Goal: Transaction & Acquisition: Book appointment/travel/reservation

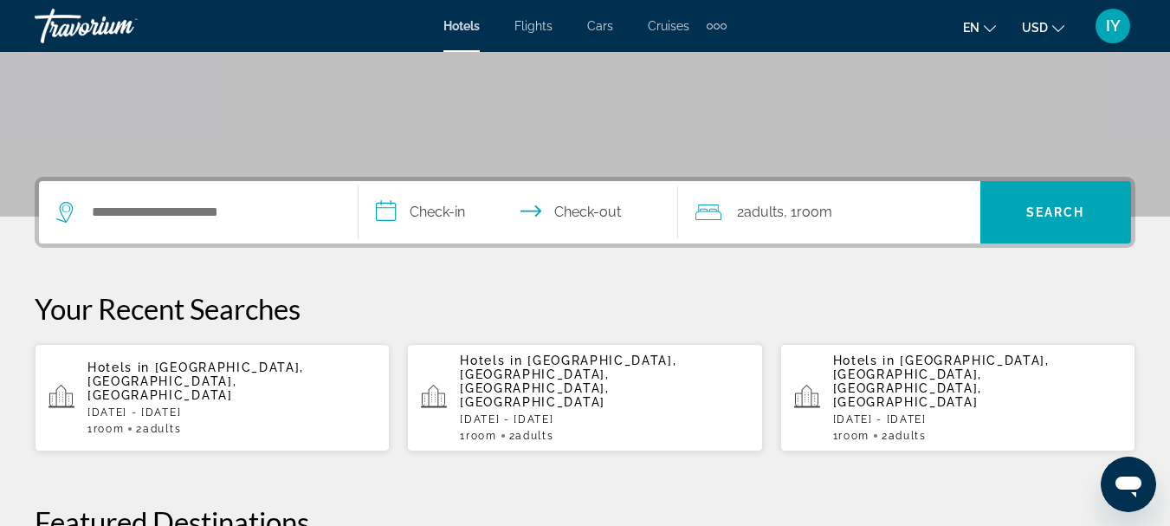
scroll to position [315, 0]
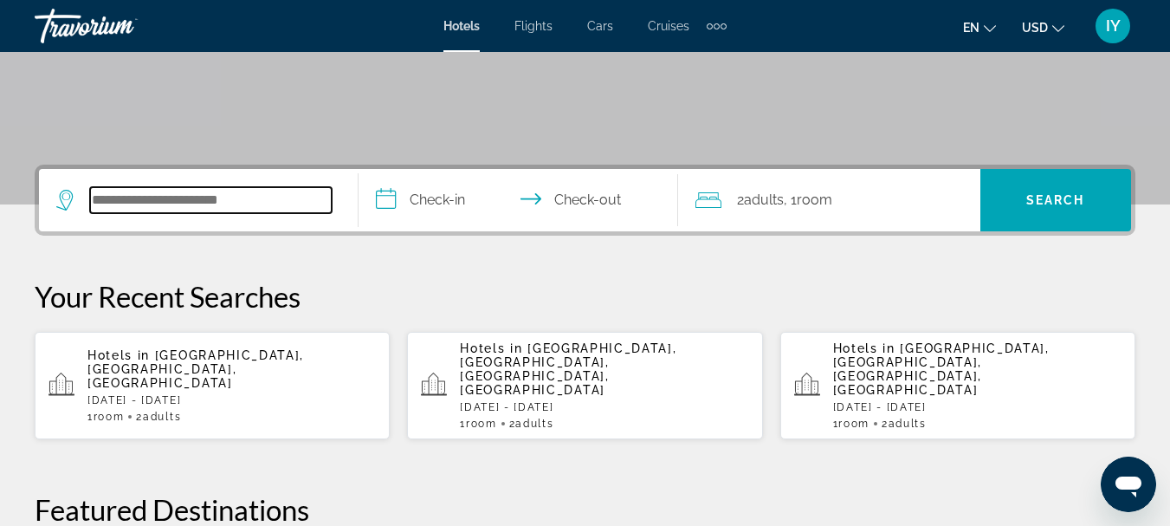
click at [103, 203] on input "Search hotel destination" at bounding box center [211, 200] width 242 height 26
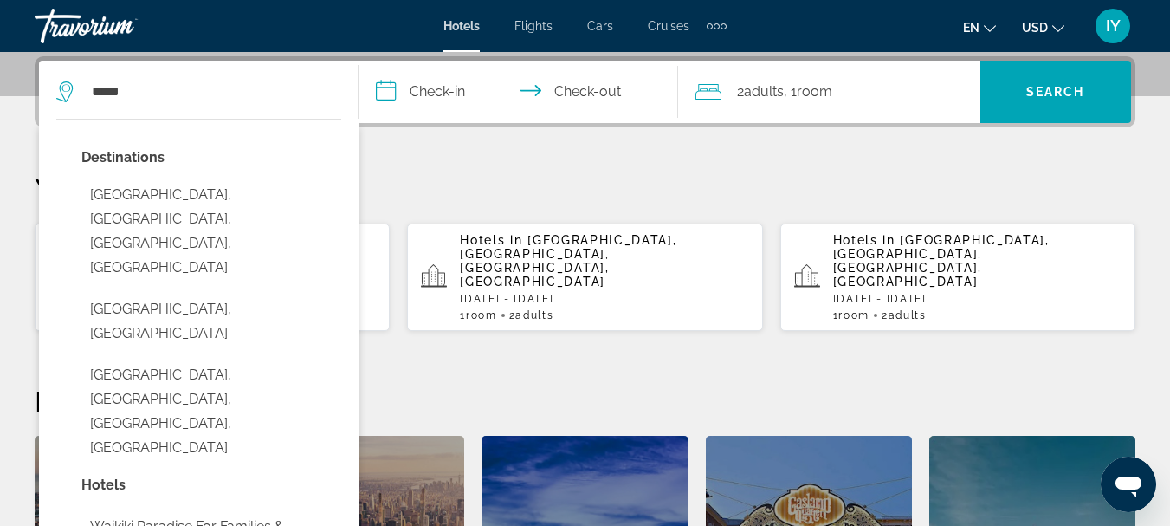
click at [103, 203] on button "[GEOGRAPHIC_DATA], [GEOGRAPHIC_DATA], [GEOGRAPHIC_DATA], [GEOGRAPHIC_DATA]" at bounding box center [211, 231] width 260 height 106
type input "**********"
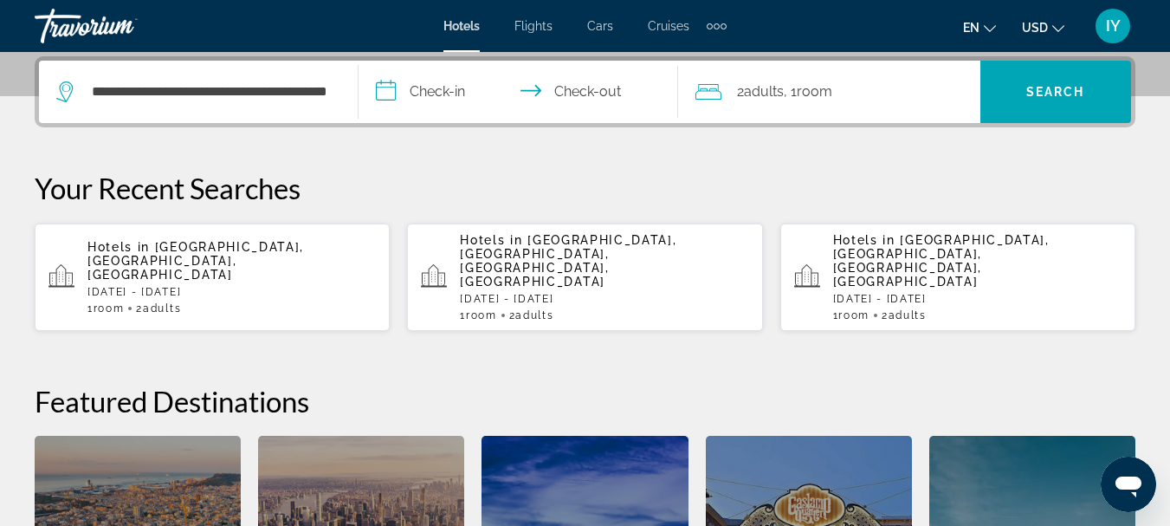
click at [392, 86] on input "**********" at bounding box center [522, 95] width 327 height 68
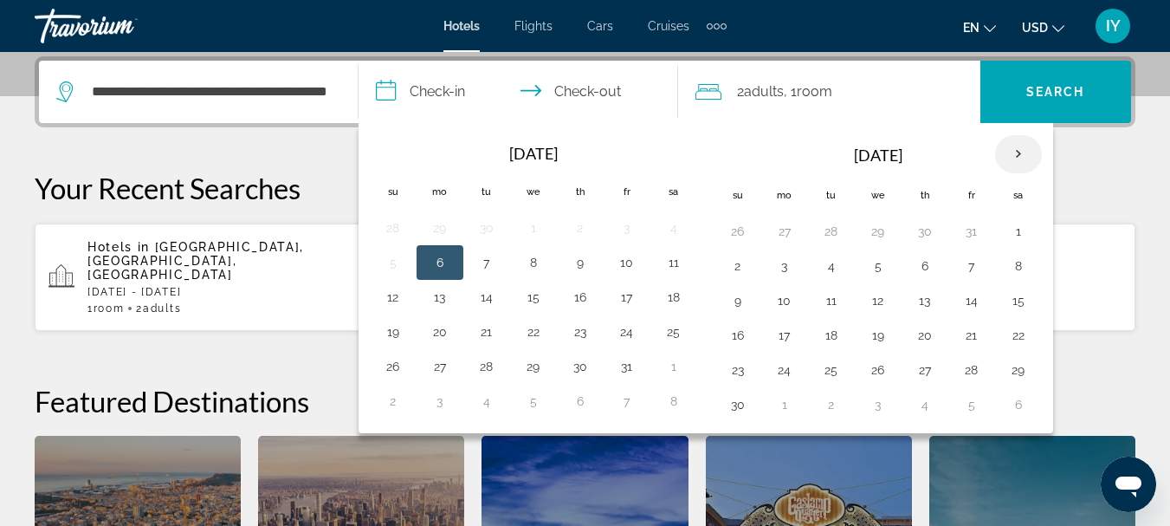
click at [1019, 143] on th "Next month" at bounding box center [1018, 154] width 47 height 38
click at [736, 336] on button "21" at bounding box center [738, 335] width 28 height 24
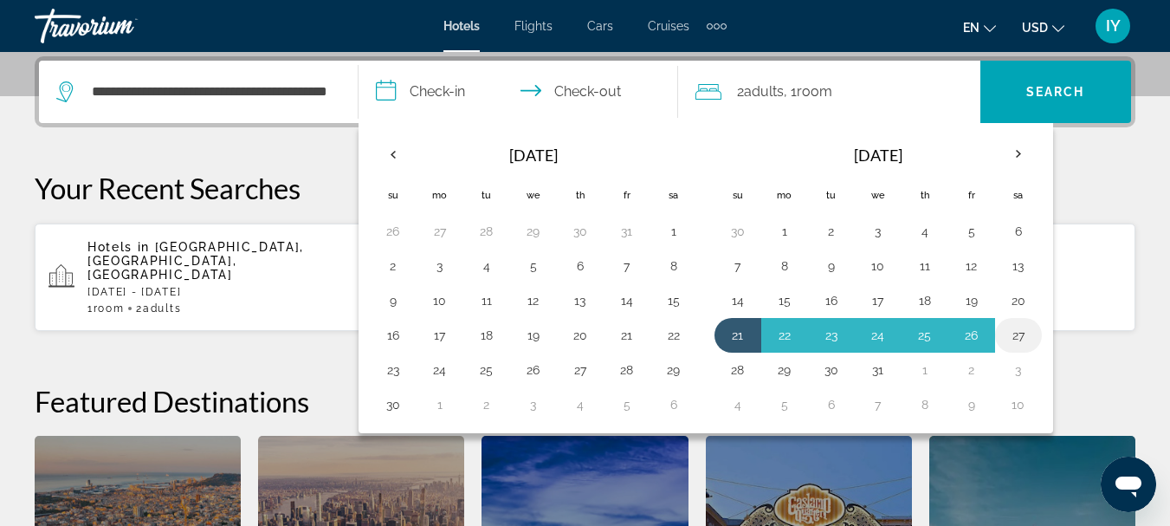
click at [1020, 337] on button "27" at bounding box center [1019, 335] width 28 height 24
type input "**********"
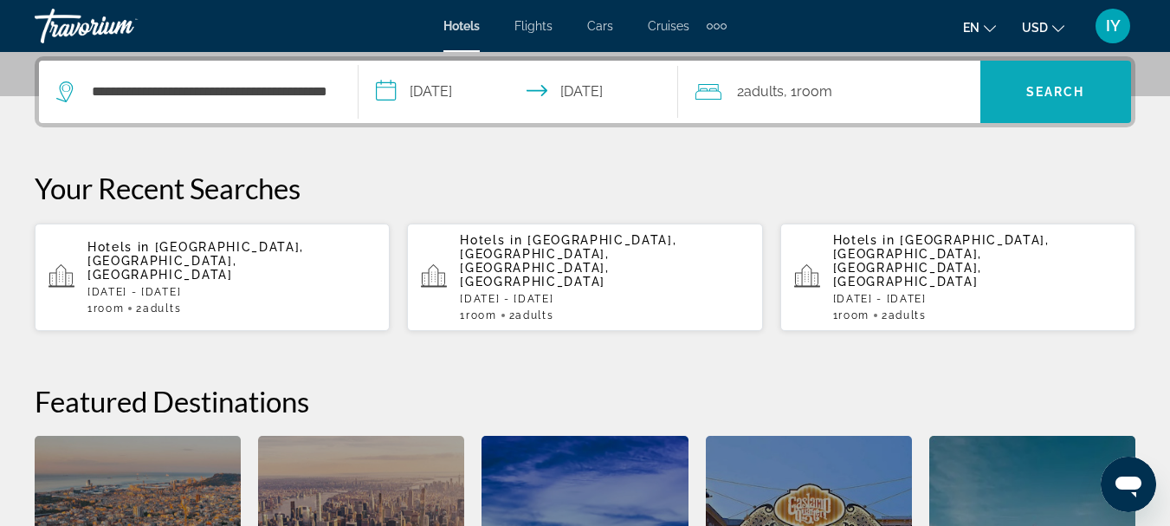
click at [1047, 90] on span "Search" at bounding box center [1056, 92] width 59 height 14
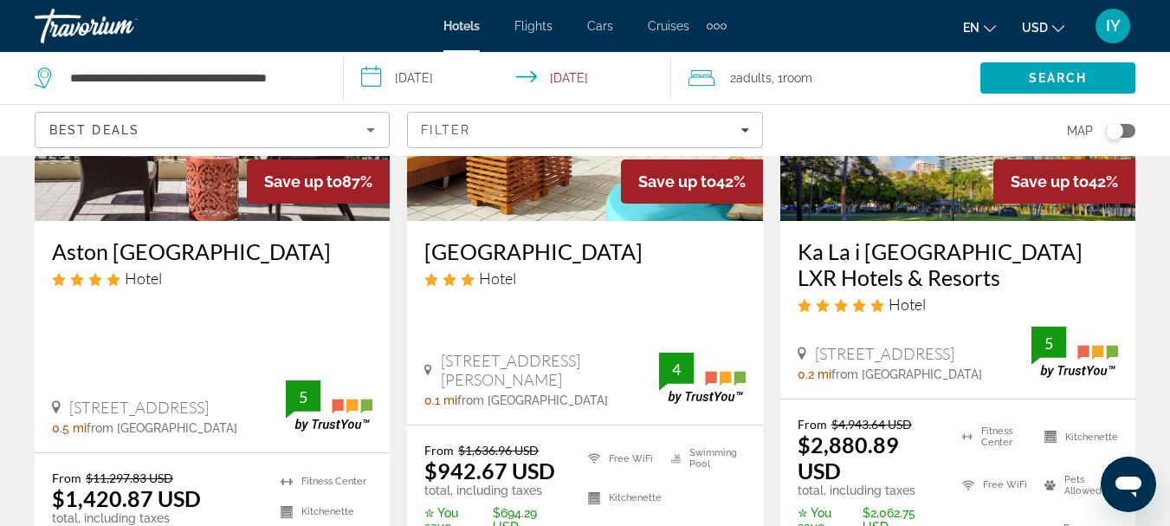
scroll to position [128, 0]
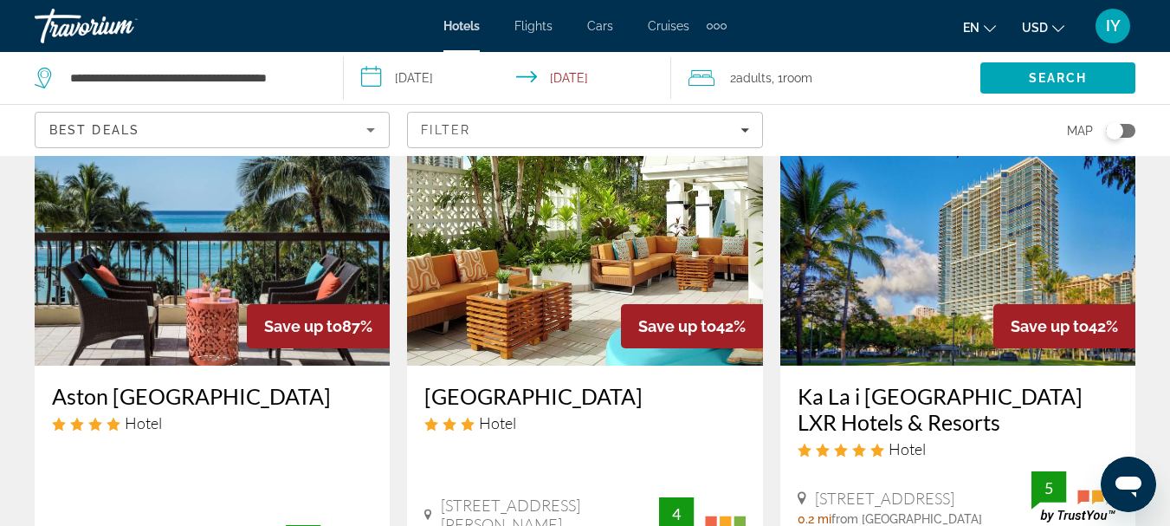
click at [203, 269] on img "Main content" at bounding box center [212, 226] width 355 height 277
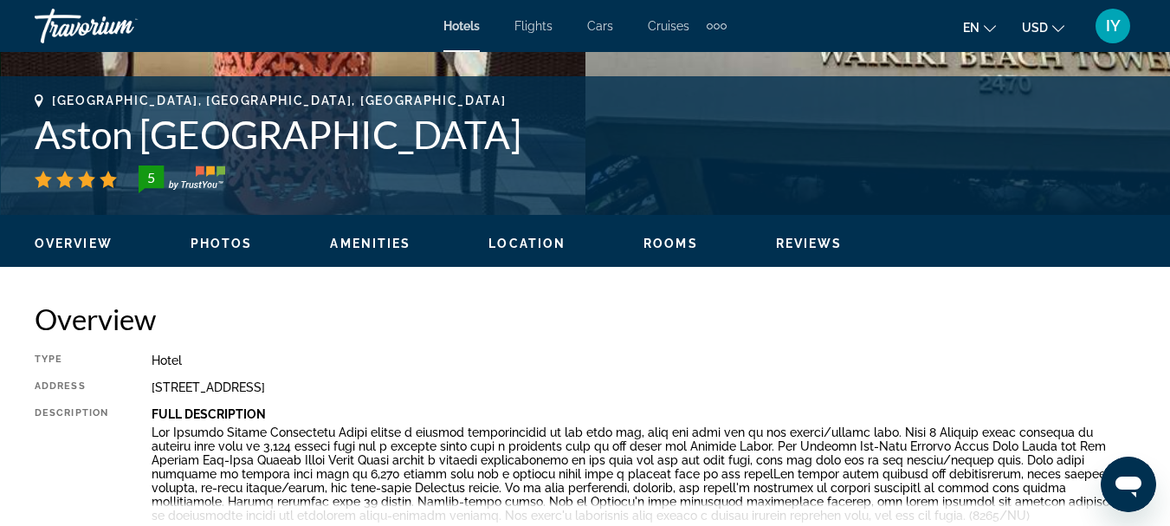
scroll to position [636, 0]
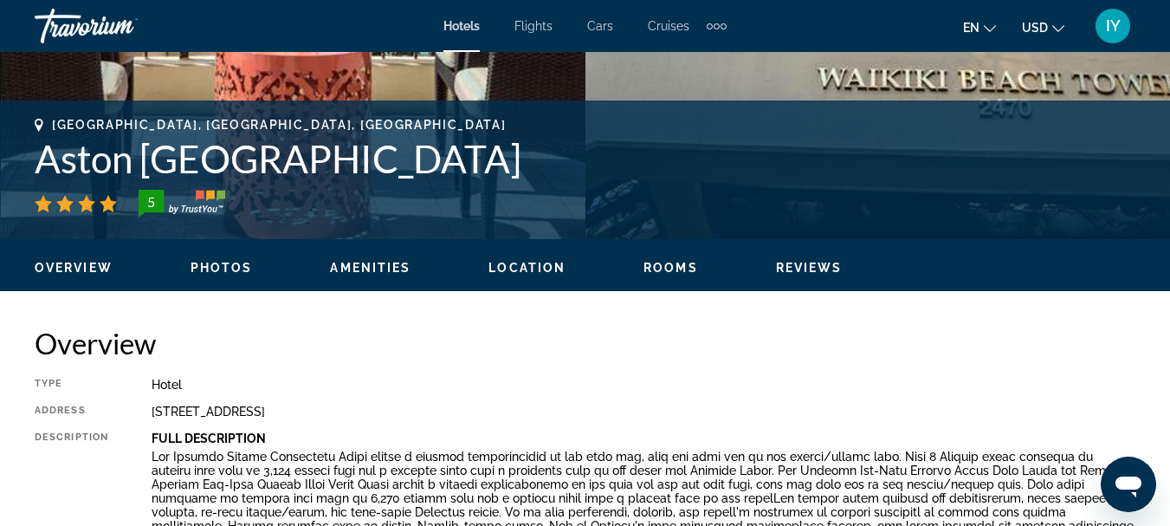
drag, startPoint x: 42, startPoint y: 154, endPoint x: 516, endPoint y: 152, distance: 473.9
click at [516, 152] on h1 "Aston [GEOGRAPHIC_DATA]" at bounding box center [585, 158] width 1101 height 45
copy h1 "Aston [GEOGRAPHIC_DATA]"
